Goal: Transaction & Acquisition: Purchase product/service

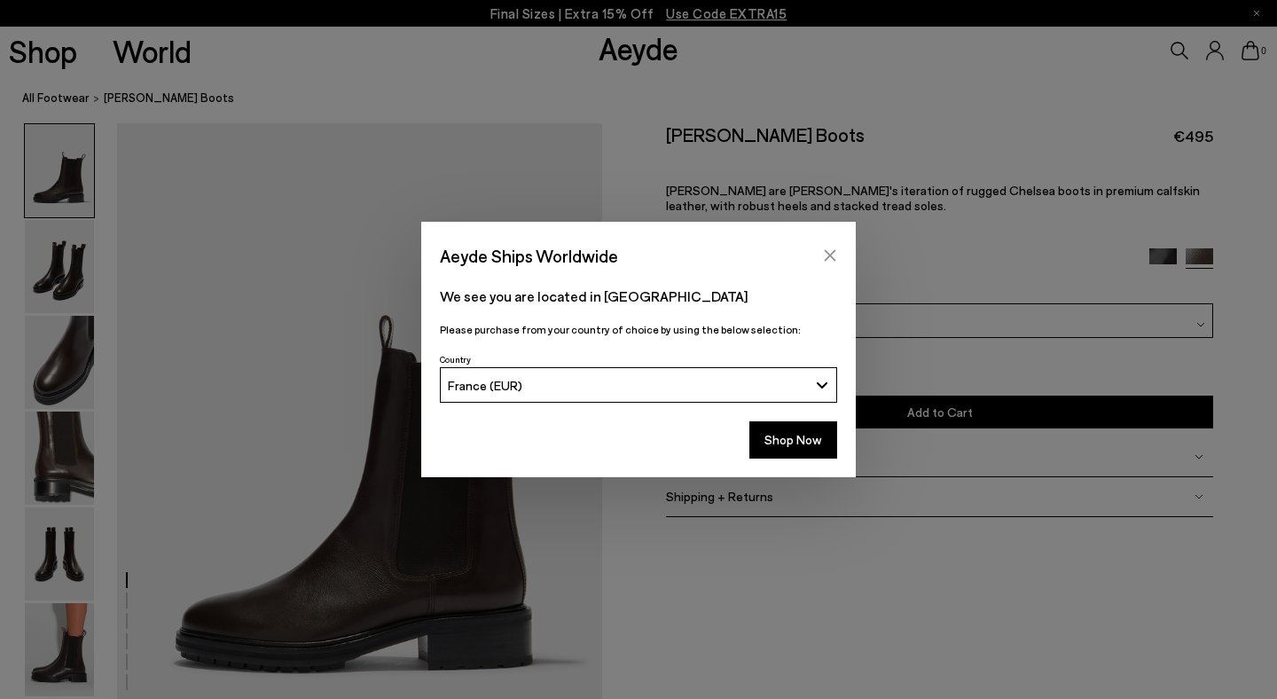
click at [831, 259] on icon "Close" at bounding box center [830, 255] width 14 height 14
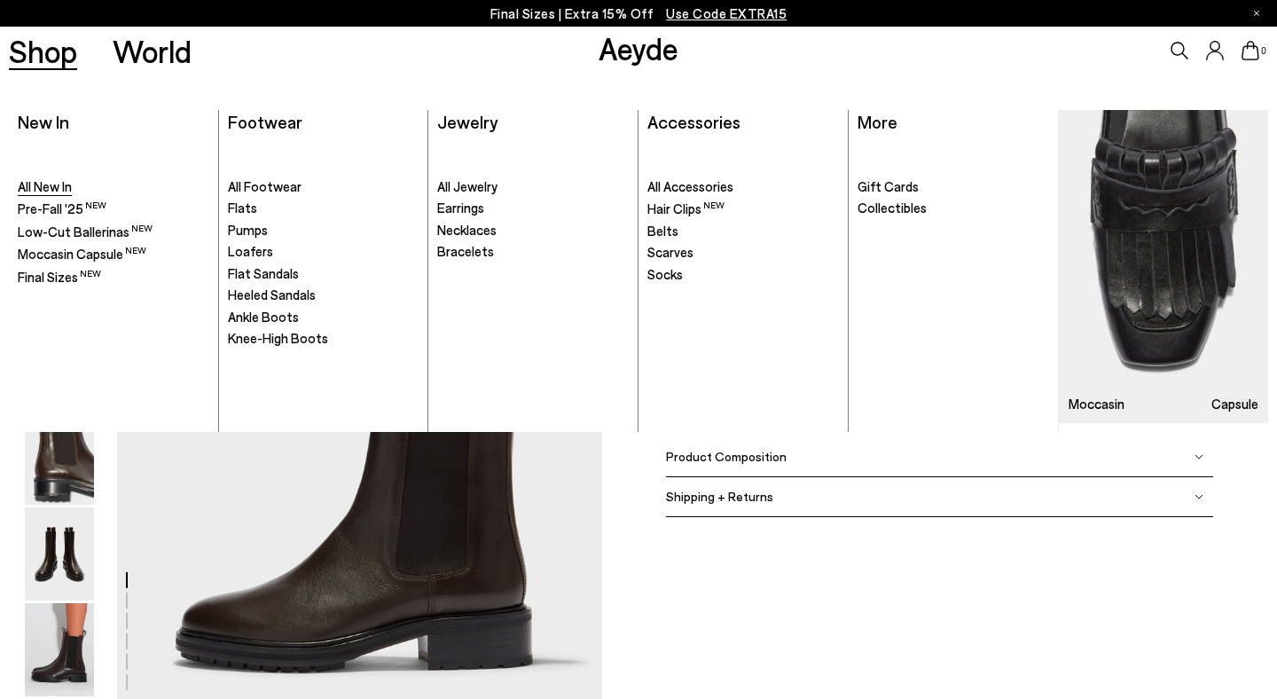
click at [55, 191] on span "All New In" at bounding box center [45, 186] width 54 height 16
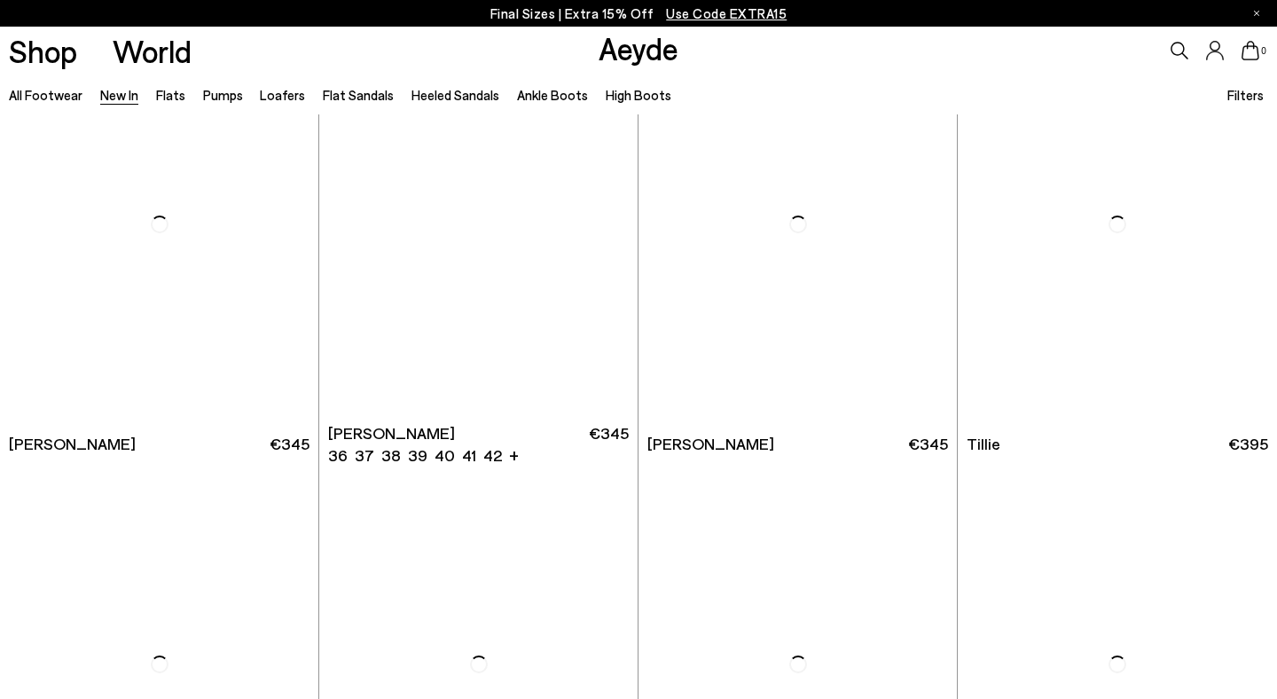
scroll to position [3200, 0]
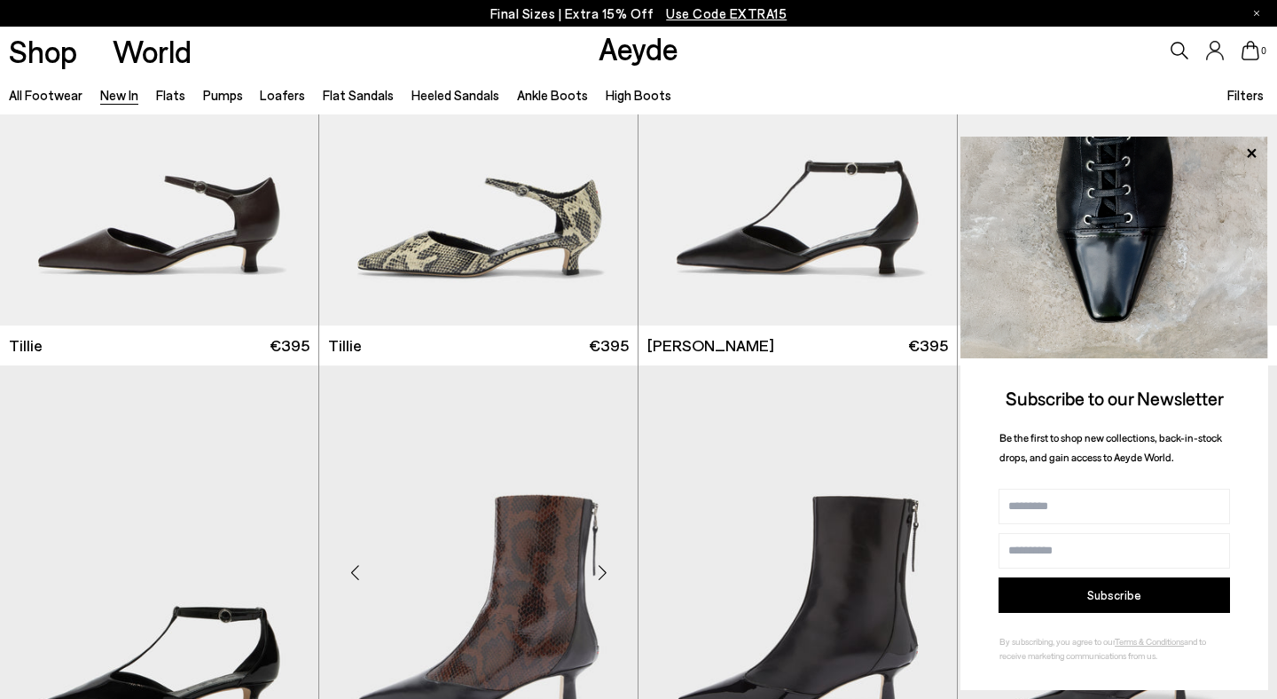
scroll to position [3747, 0]
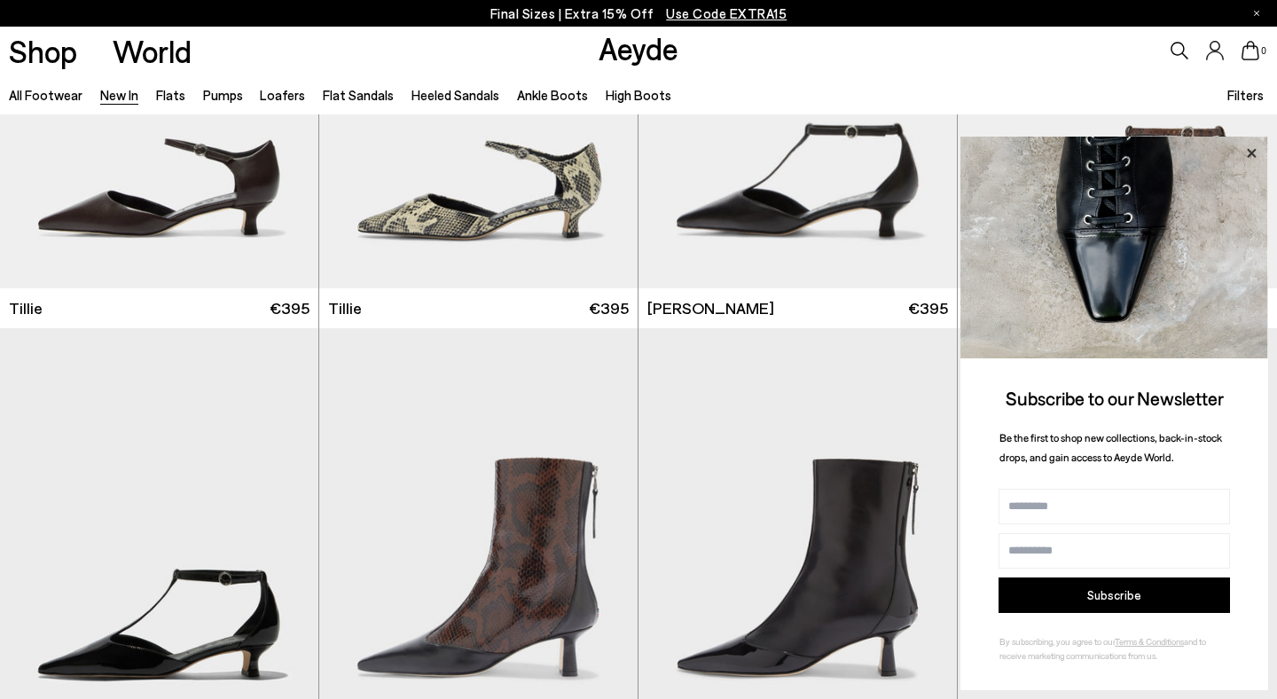
click at [1250, 151] on icon at bounding box center [1250, 152] width 9 height 9
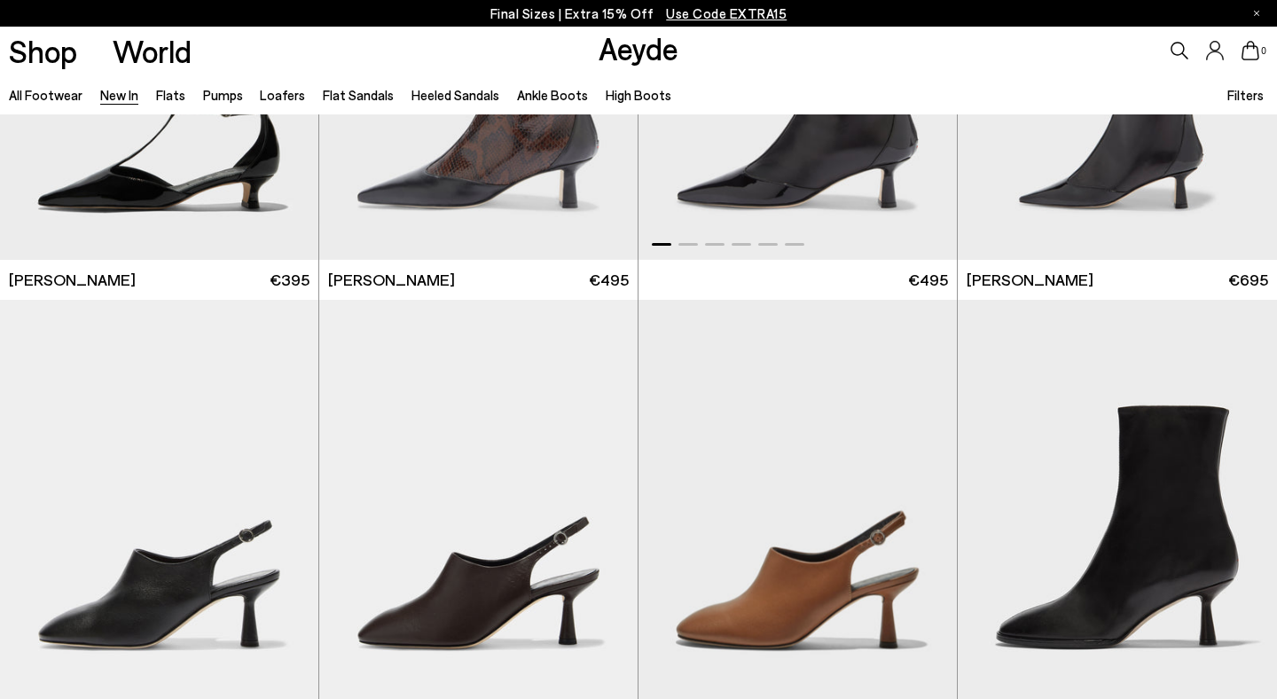
scroll to position [4304, 0]
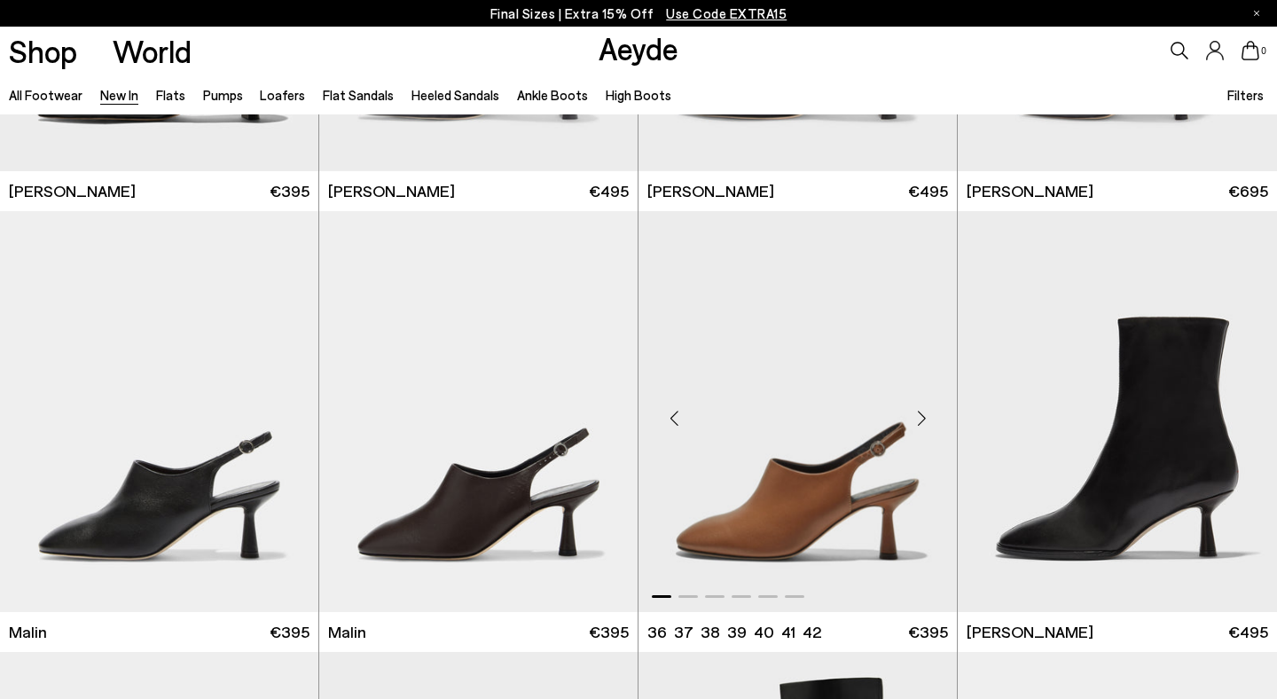
click at [801, 445] on img "1 / 6" at bounding box center [797, 411] width 318 height 400
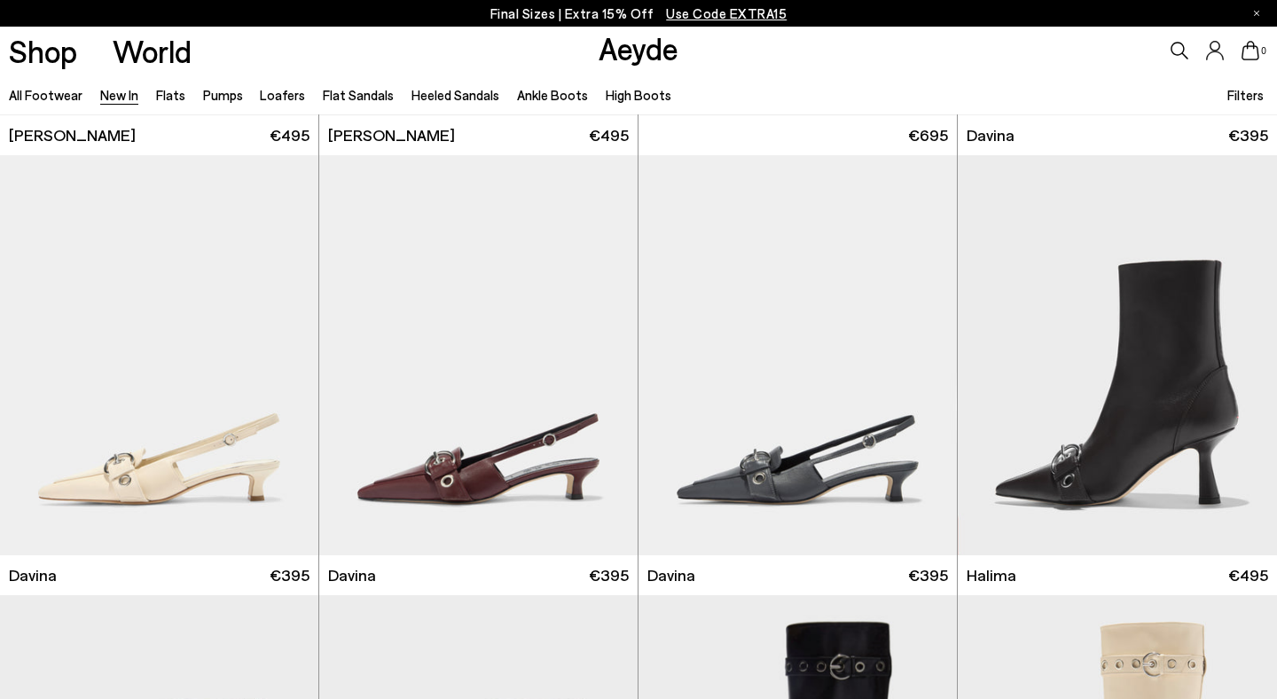
scroll to position [5750, 0]
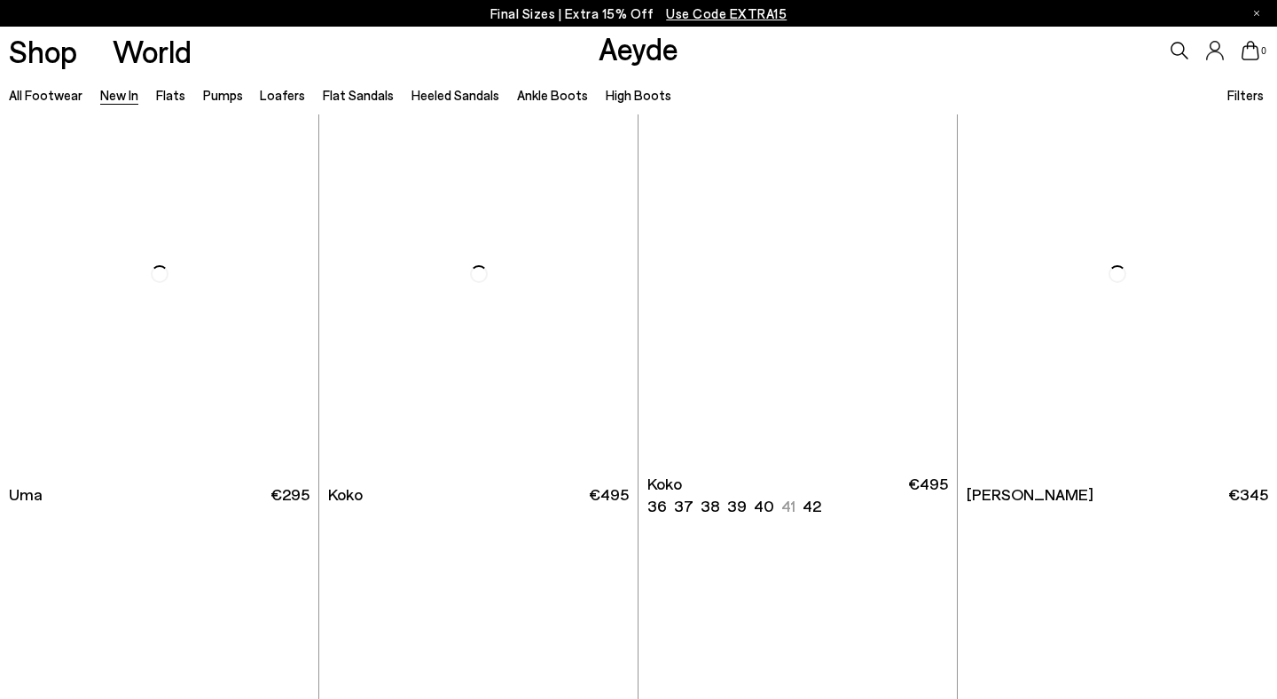
scroll to position [8474, 0]
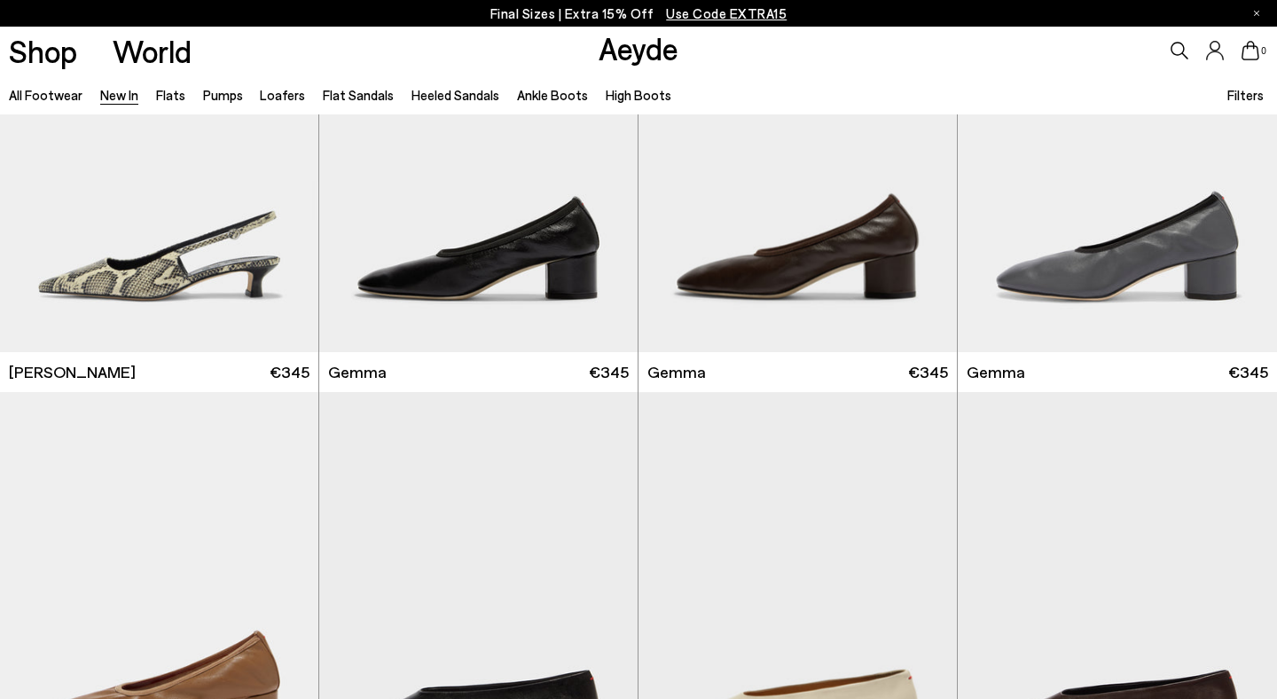
scroll to position [8247, 0]
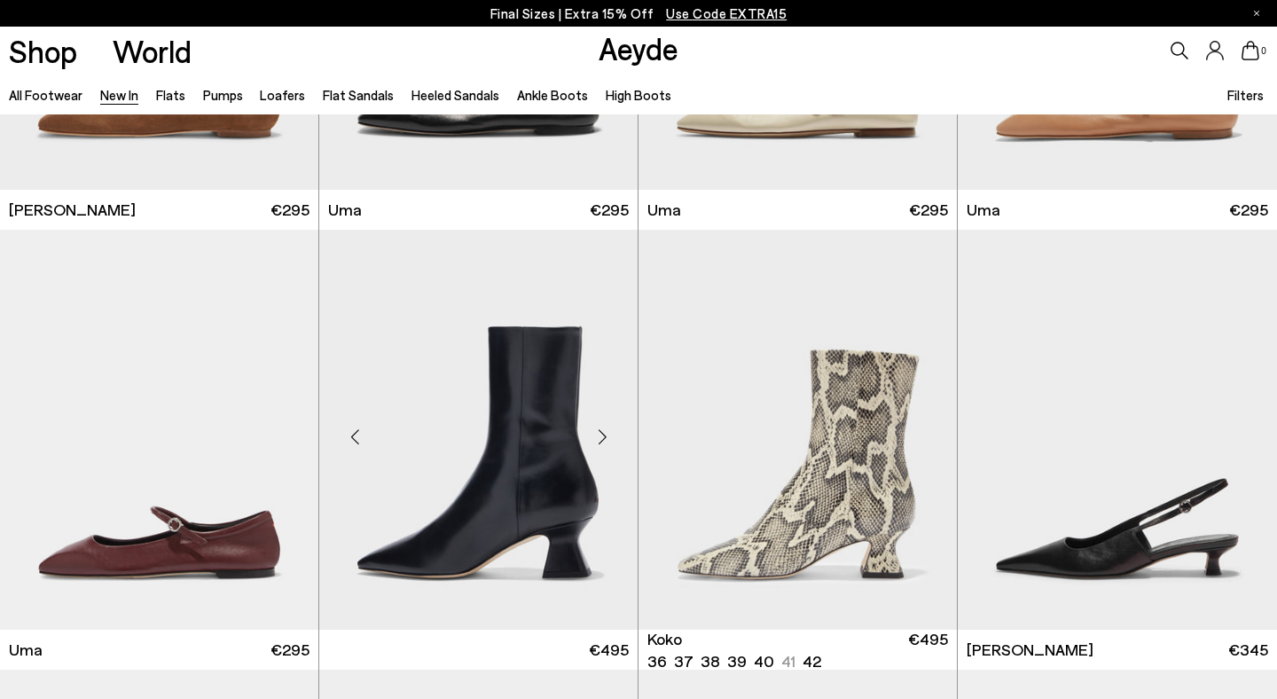
click at [484, 437] on img at bounding box center [478, 430] width 318 height 400
click at [484, 437] on img "1 / 6" at bounding box center [478, 430] width 318 height 400
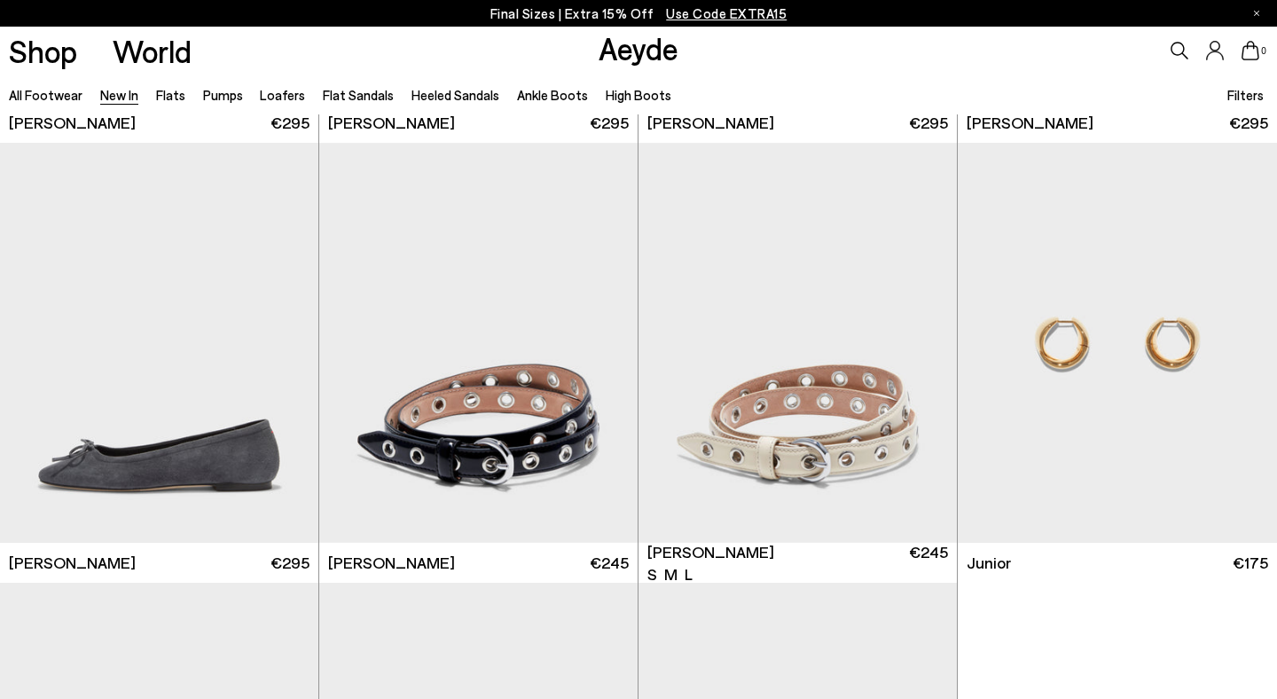
scroll to position [11209, 0]
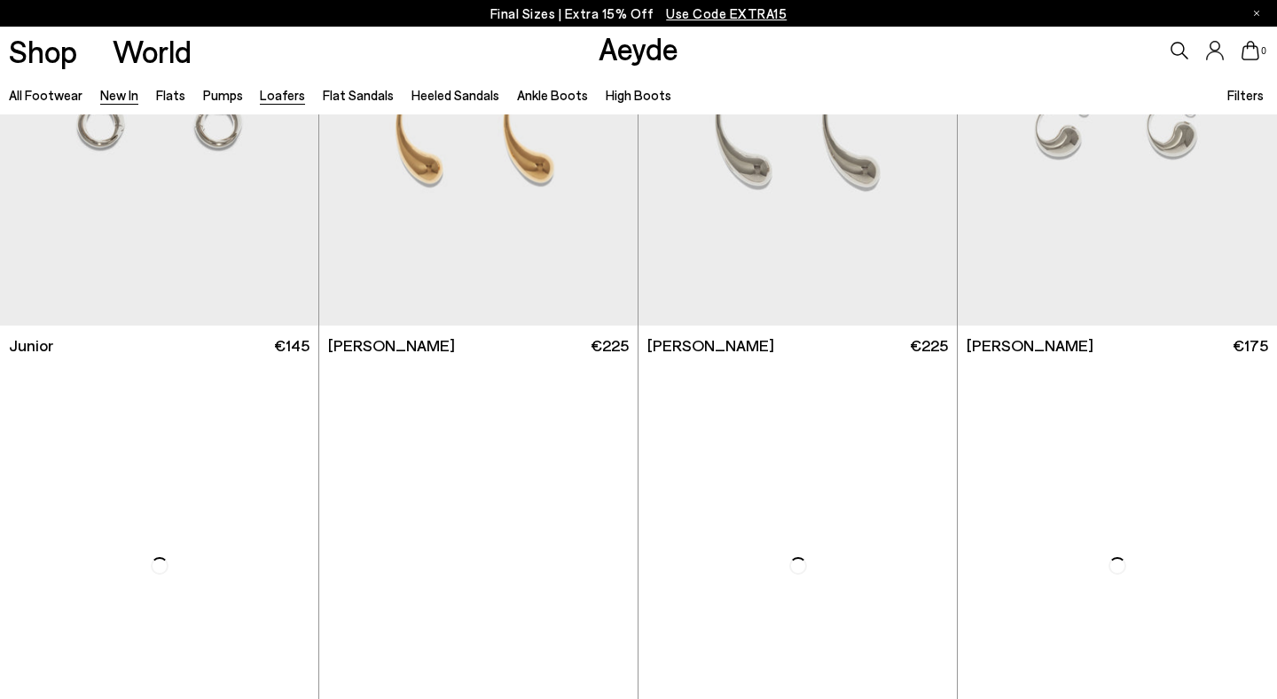
scroll to position [10709, 0]
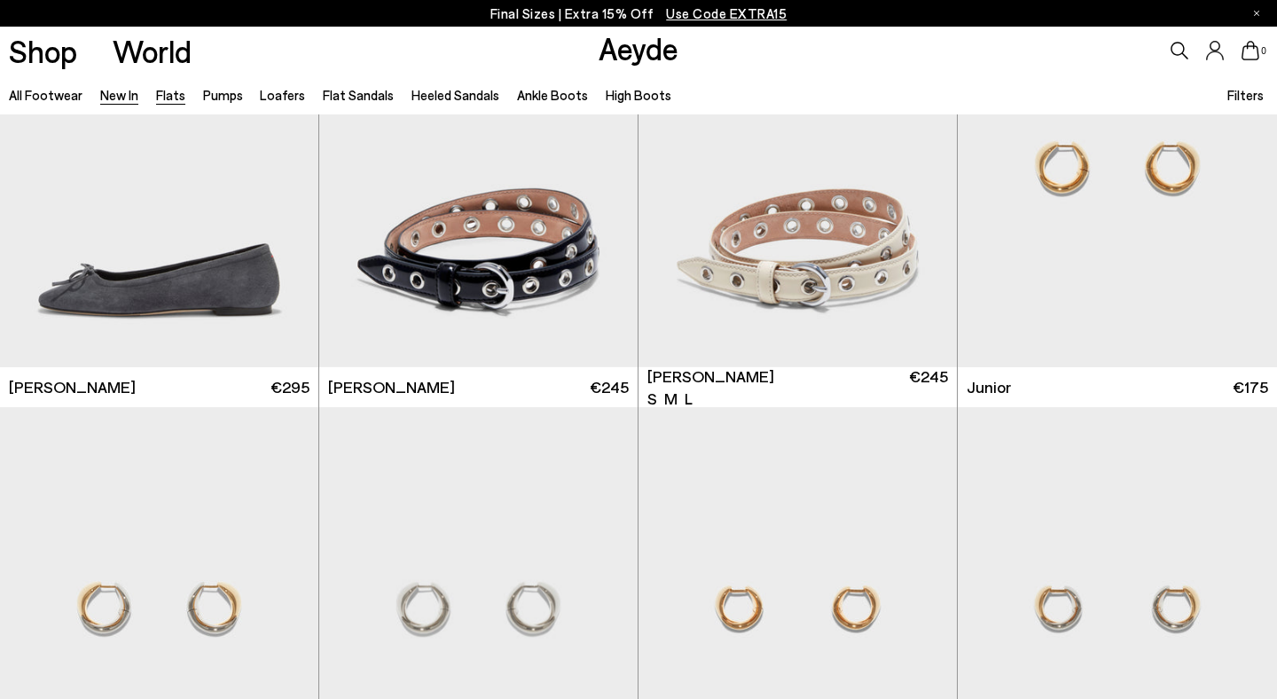
click at [168, 96] on link "Flats" at bounding box center [170, 95] width 29 height 16
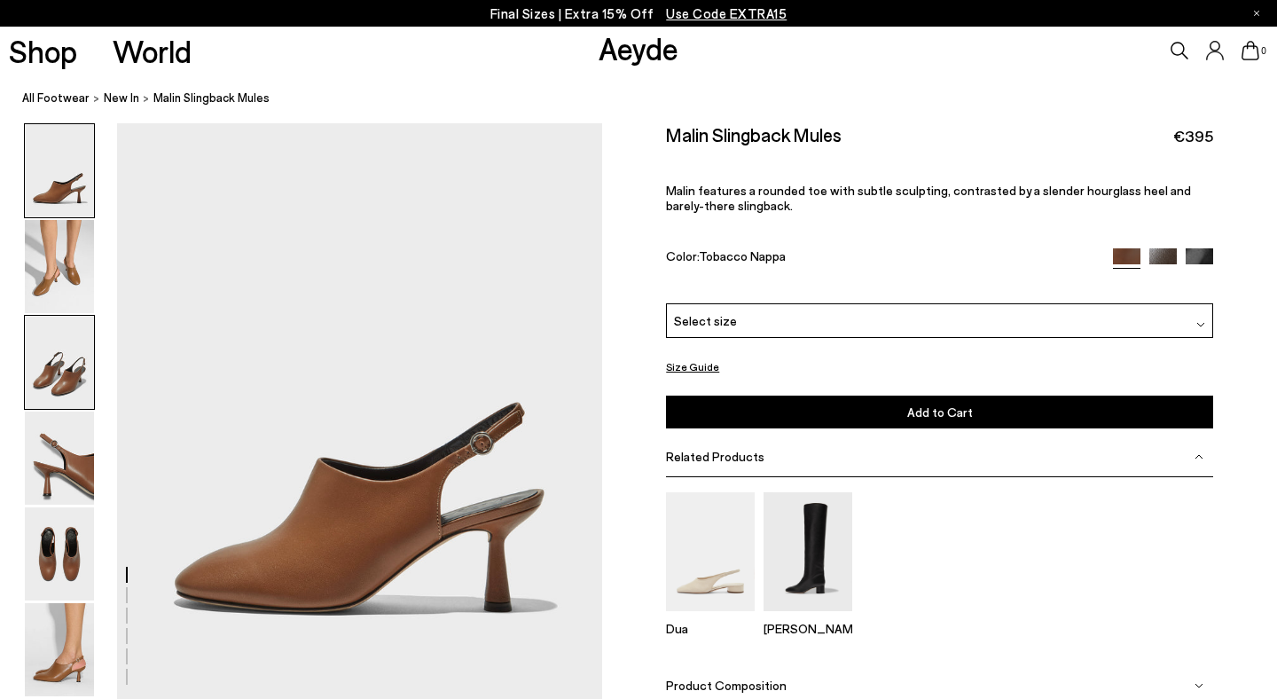
click at [52, 356] on img at bounding box center [59, 362] width 69 height 93
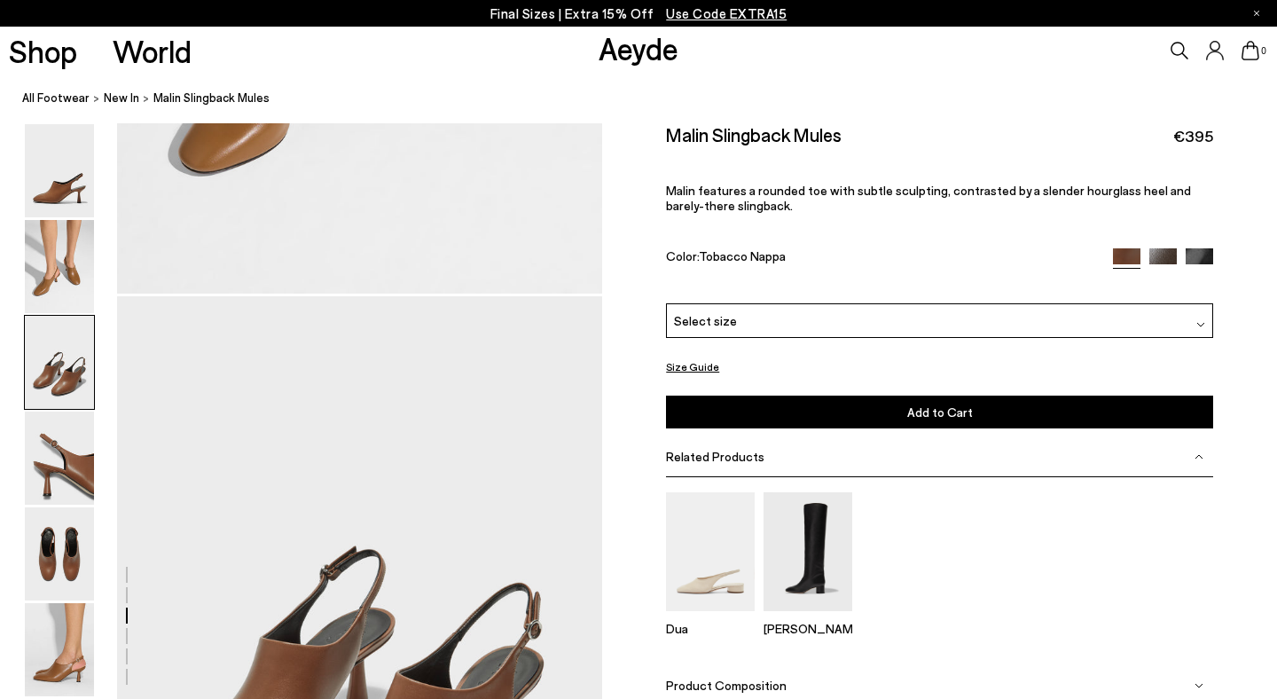
scroll to position [1230, 0]
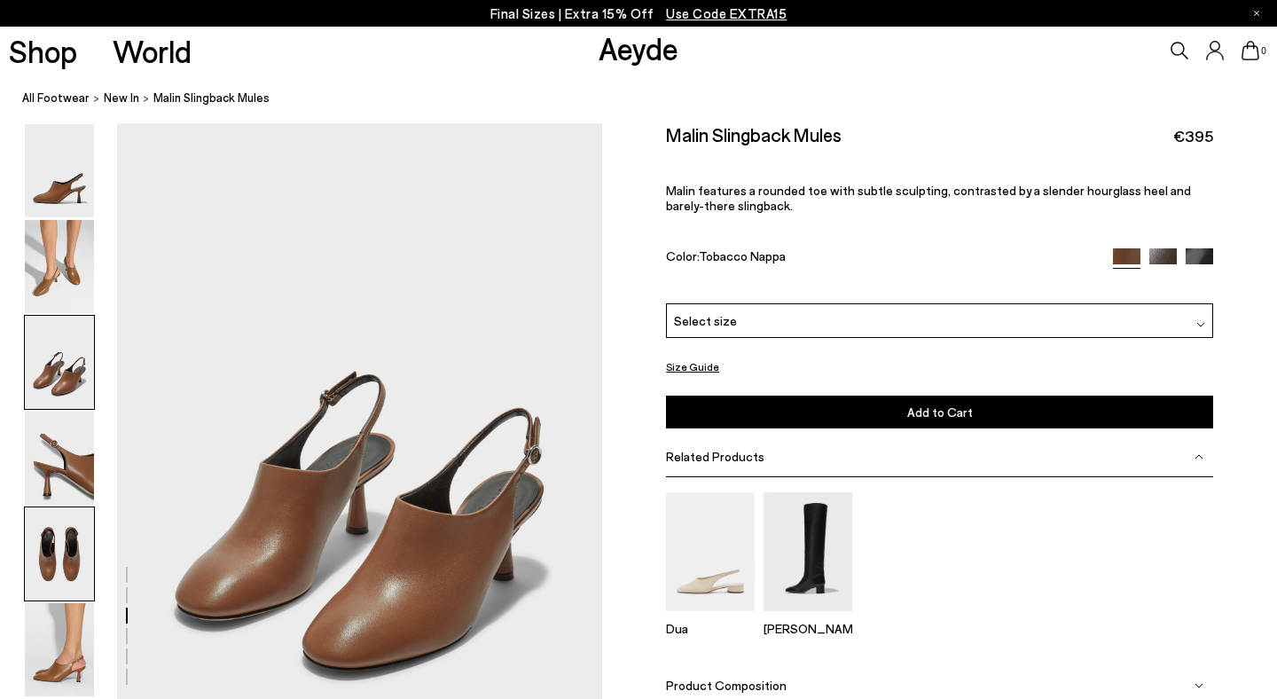
click at [49, 571] on img at bounding box center [59, 553] width 69 height 93
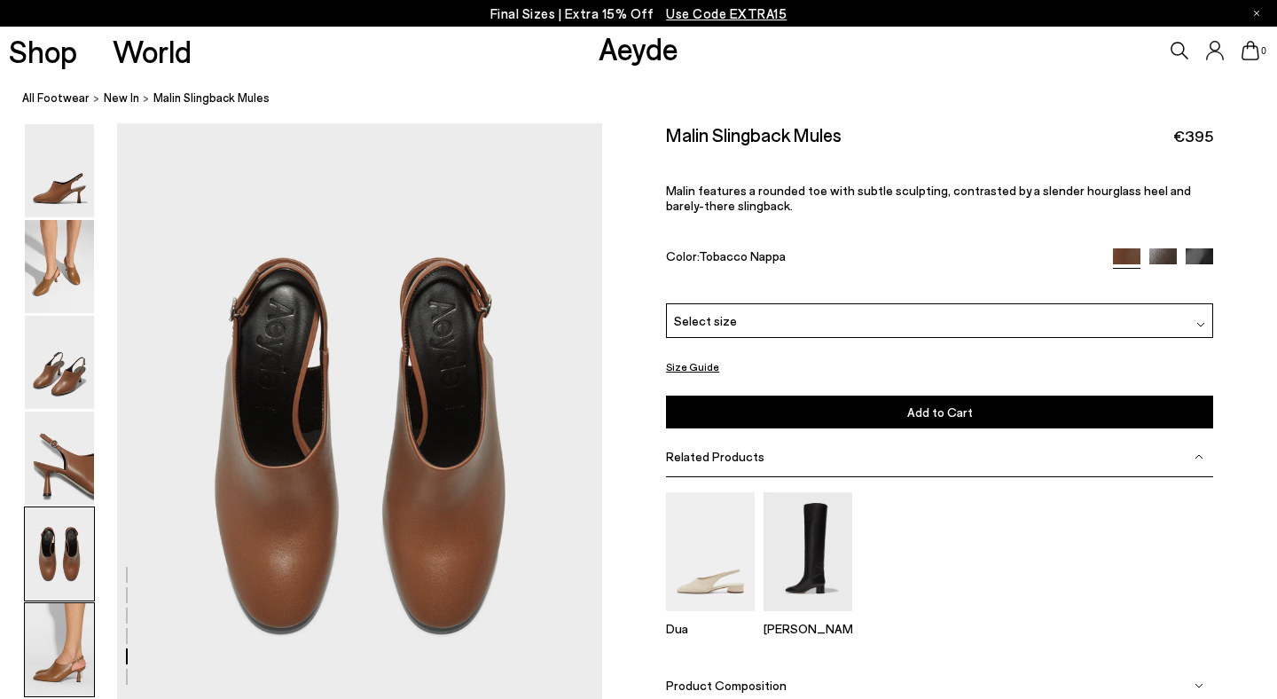
click at [50, 668] on img at bounding box center [59, 649] width 69 height 93
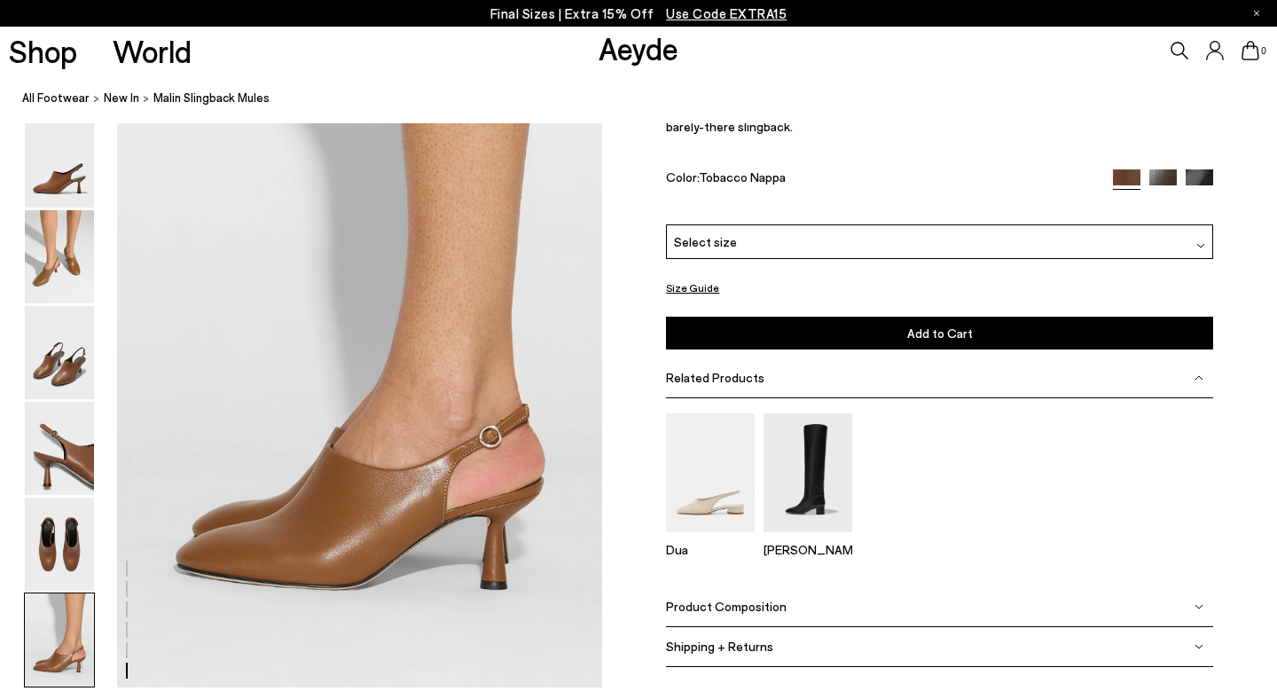
scroll to position [3299, 0]
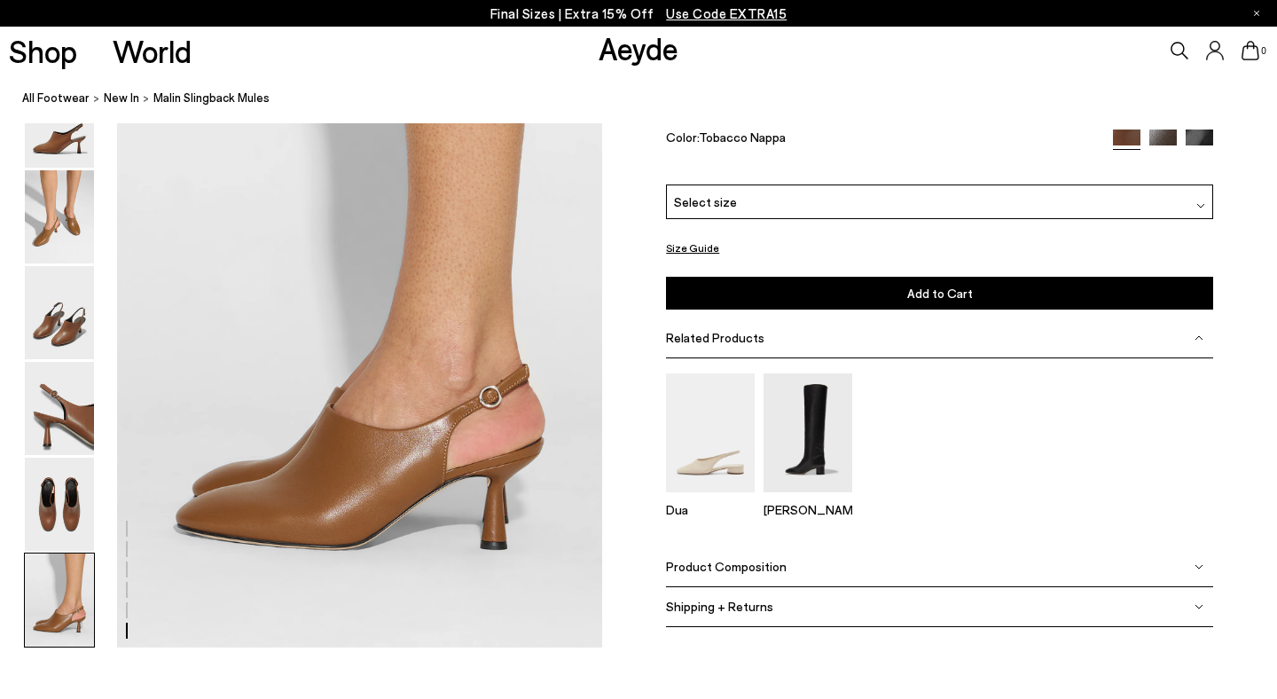
click at [1165, 157] on img at bounding box center [1162, 142] width 27 height 27
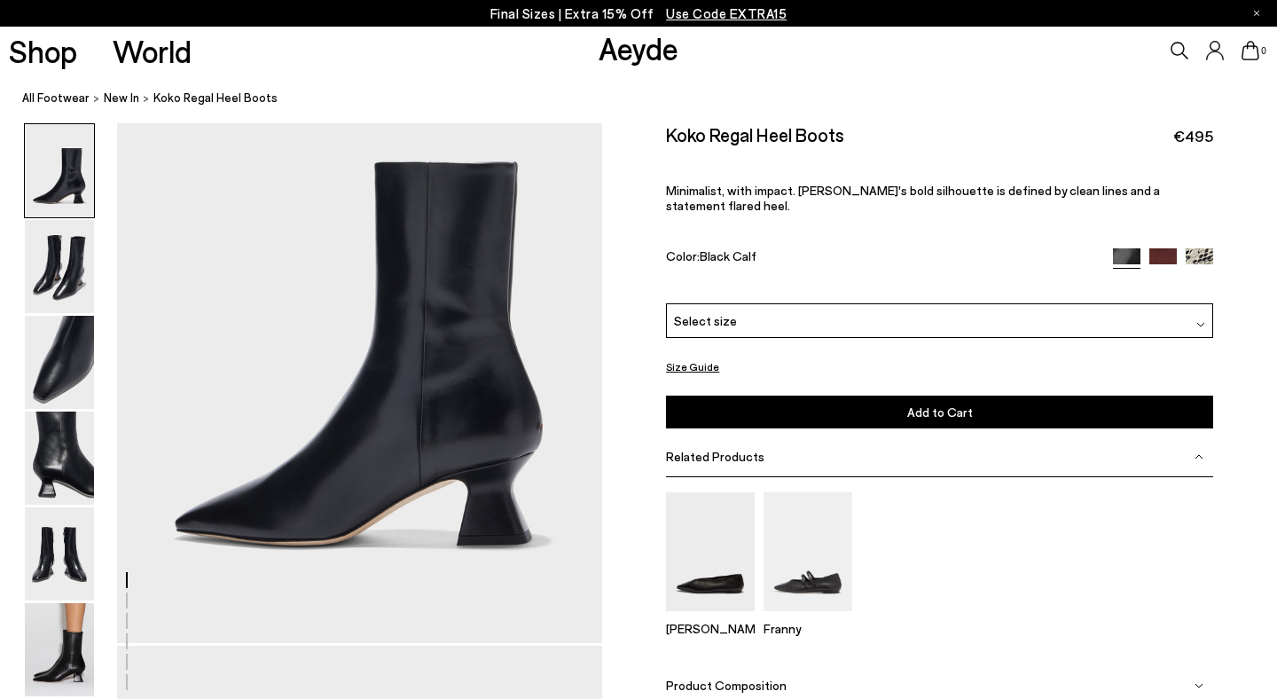
scroll to position [126, 0]
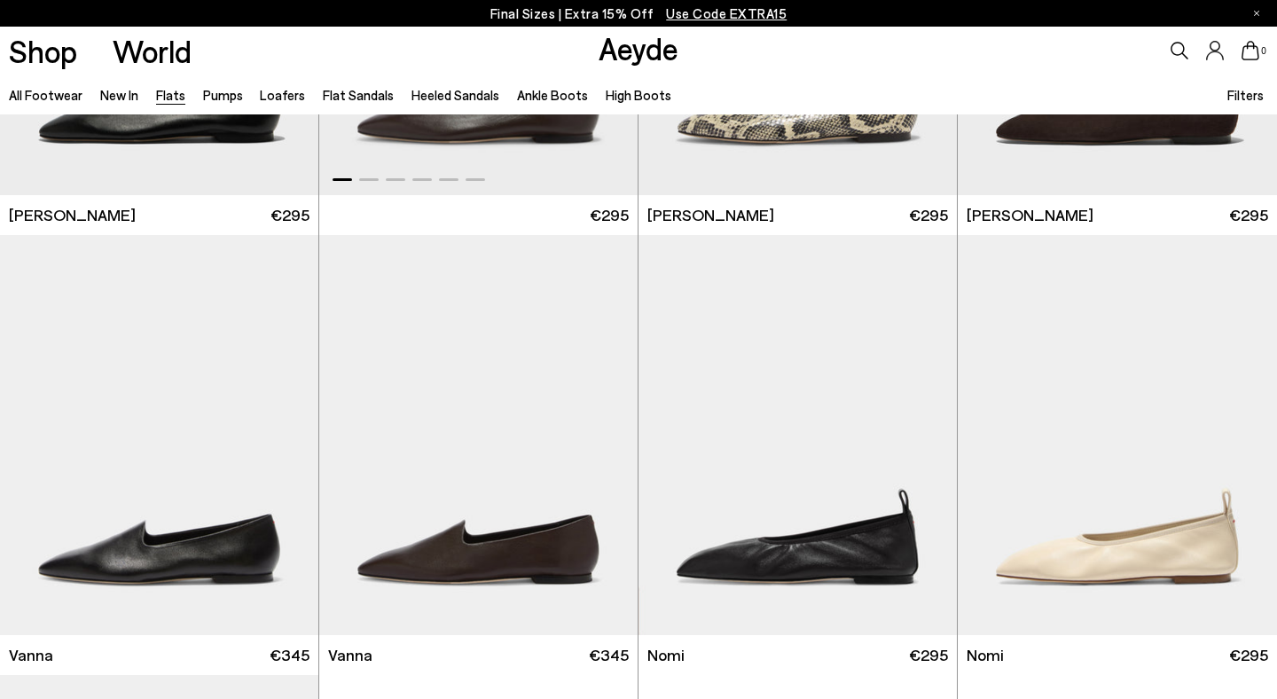
scroll to position [799, 0]
